Goal: Find specific page/section: Find specific page/section

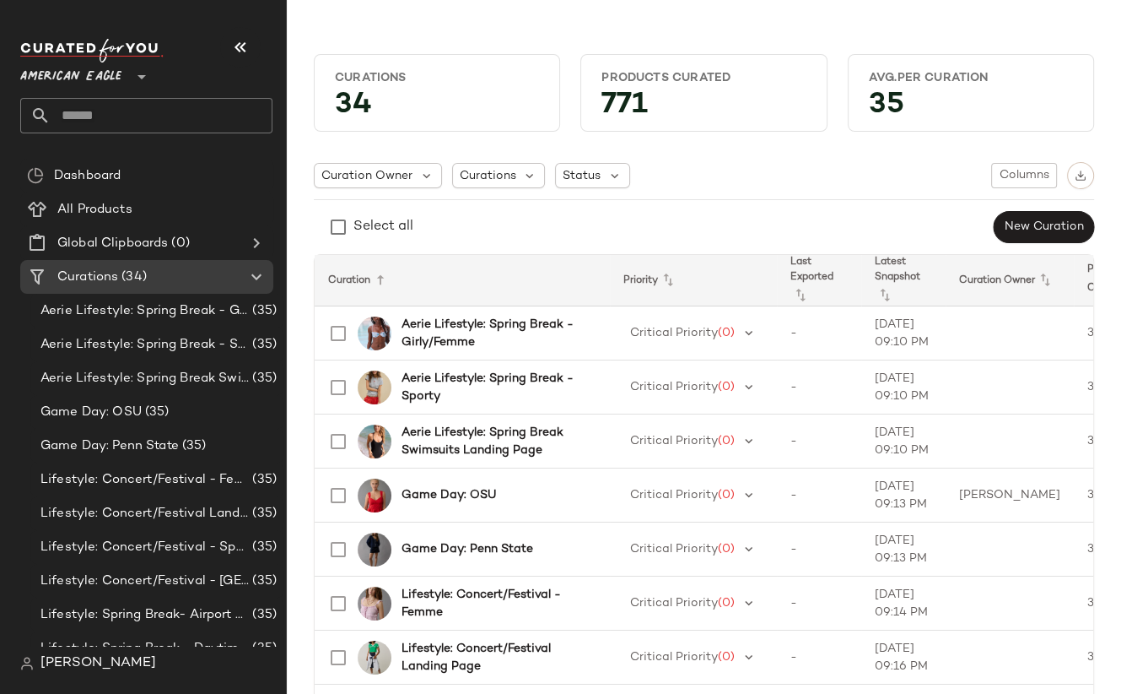
click at [88, 68] on span "American Eagle" at bounding box center [70, 72] width 101 height 30
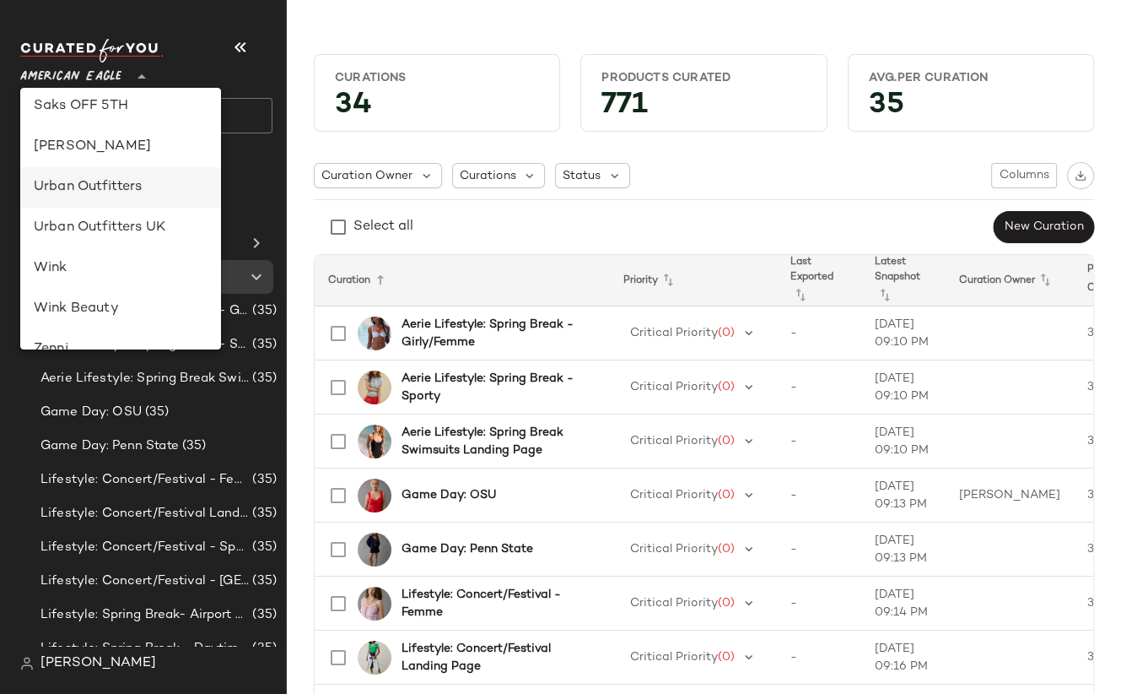
scroll to position [887, 0]
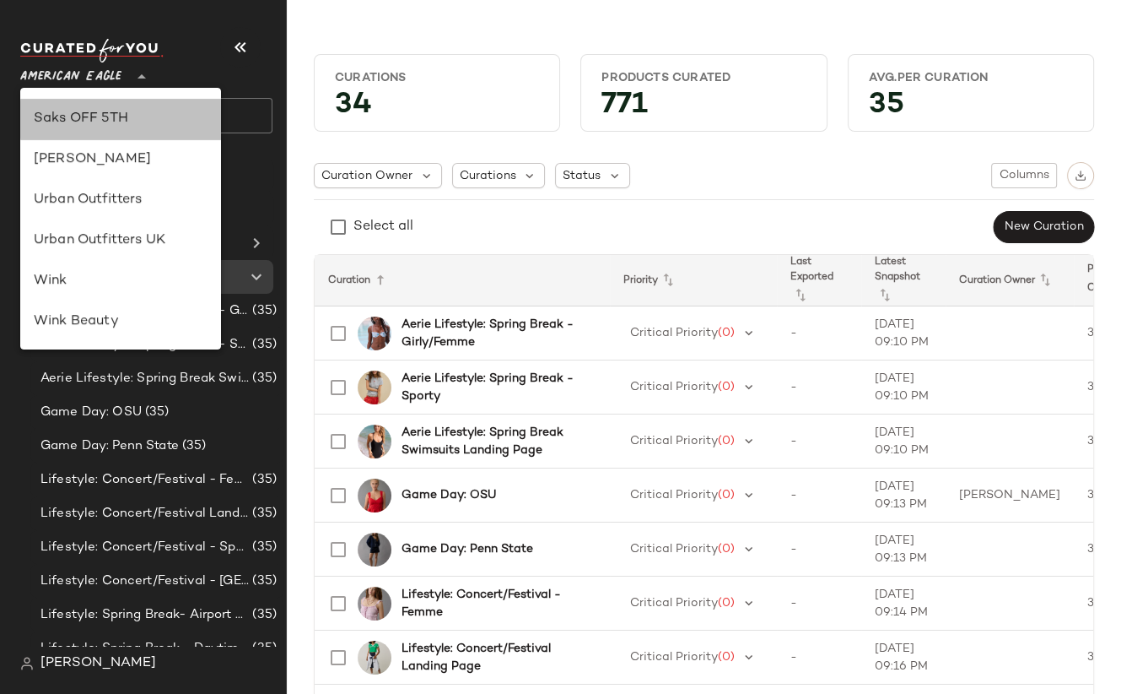
click at [90, 120] on div "Saks OFF 5TH" at bounding box center [121, 119] width 174 height 20
type input "**"
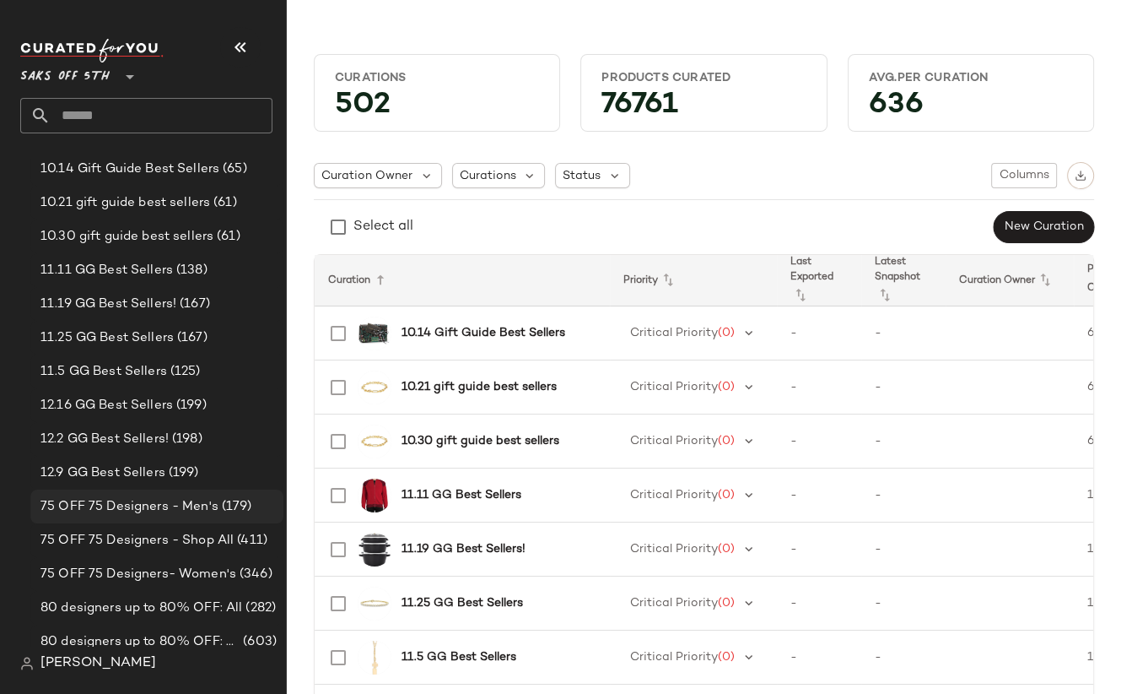
scroll to position [256, 0]
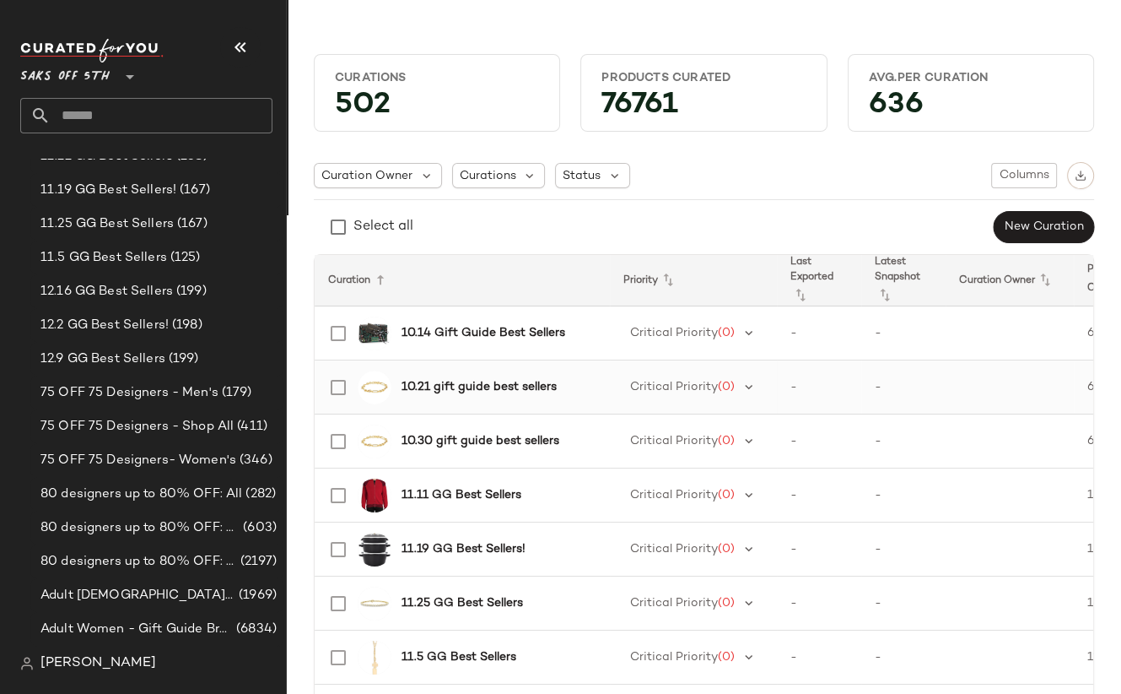
click at [472, 384] on b "10.21 gift guide best sellers" at bounding box center [479, 387] width 155 height 18
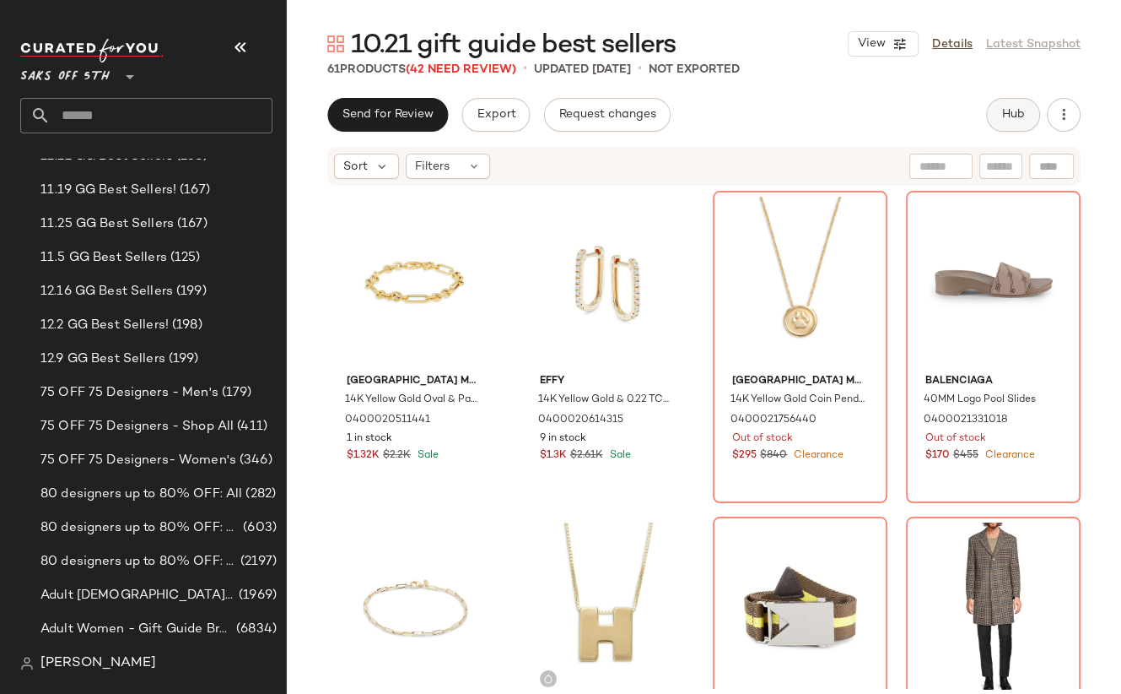
click at [1026, 105] on button "Hub" at bounding box center [1013, 115] width 54 height 34
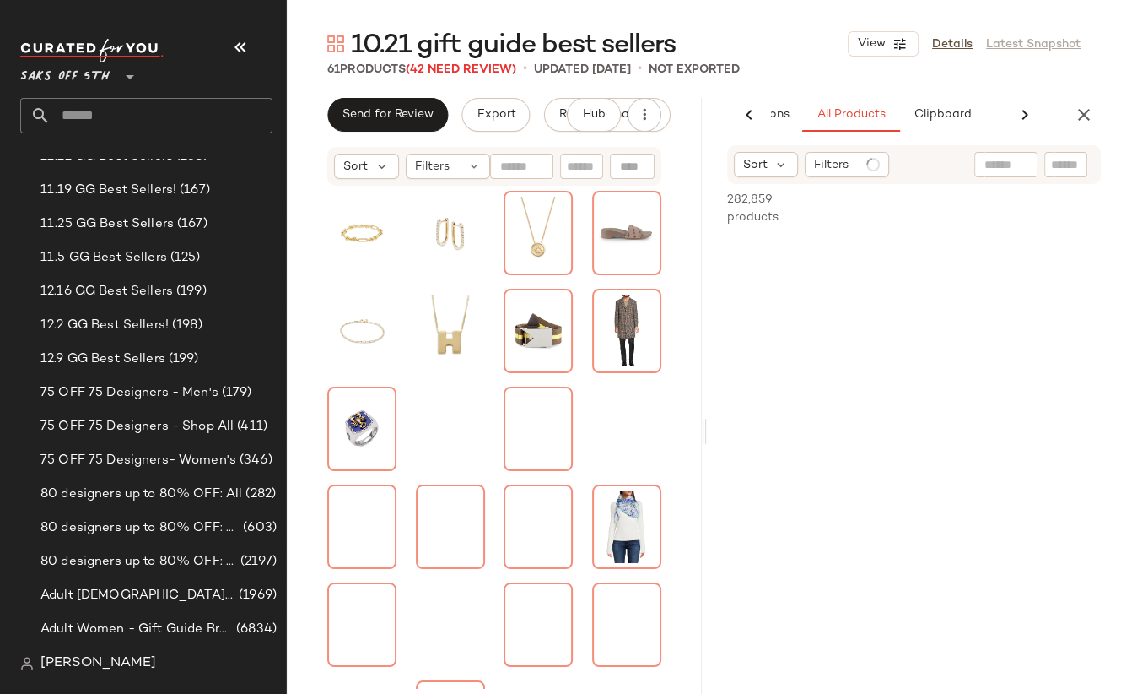
scroll to position [0, 108]
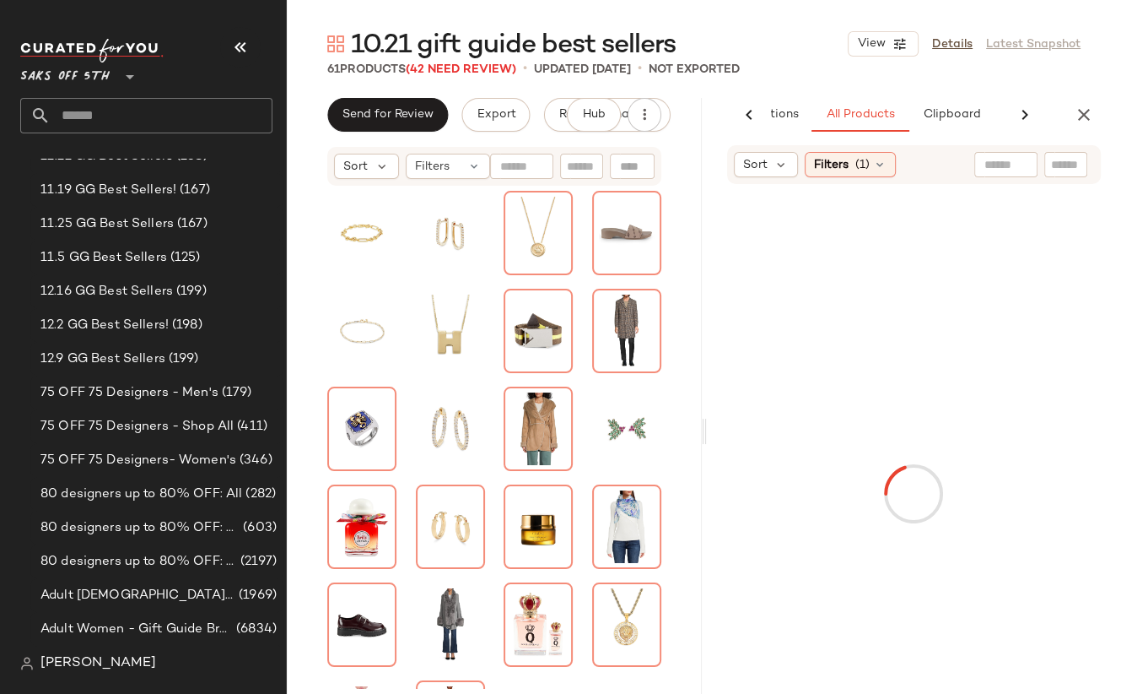
drag, startPoint x: 963, startPoint y: 113, endPoint x: 1011, endPoint y: 117, distance: 48.3
click at [963, 113] on span "Clipboard" at bounding box center [951, 115] width 58 height 14
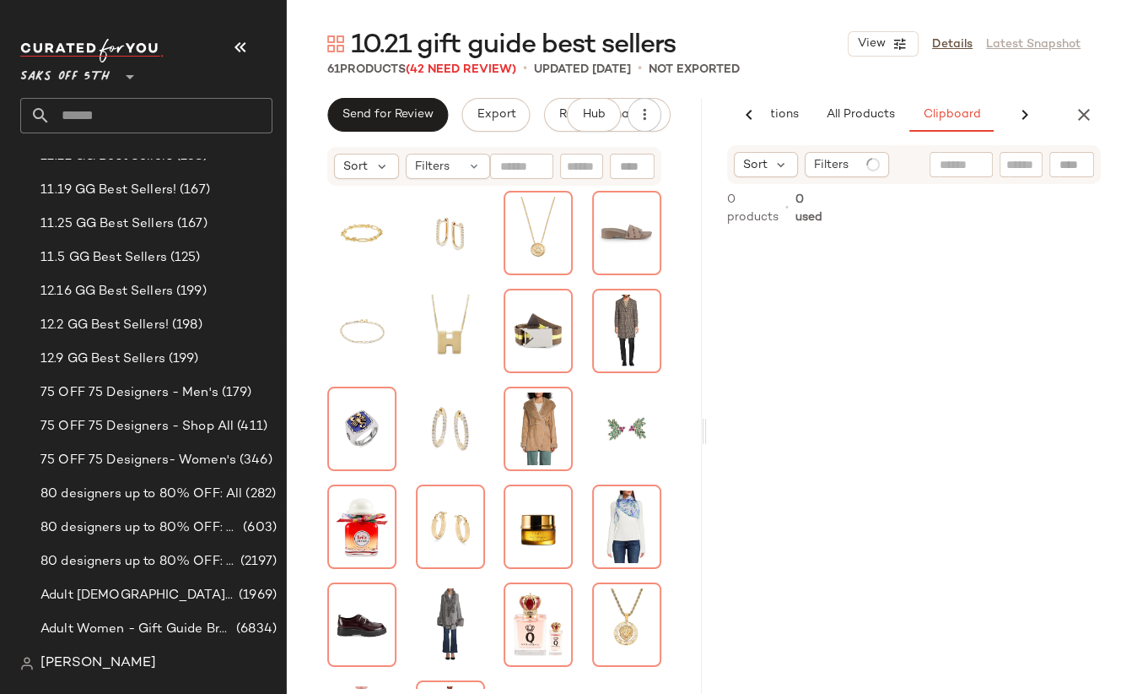
click at [1024, 113] on icon at bounding box center [1025, 115] width 20 height 20
click at [942, 116] on span "Reports" at bounding box center [954, 115] width 45 height 14
